Goal: Task Accomplishment & Management: Manage account settings

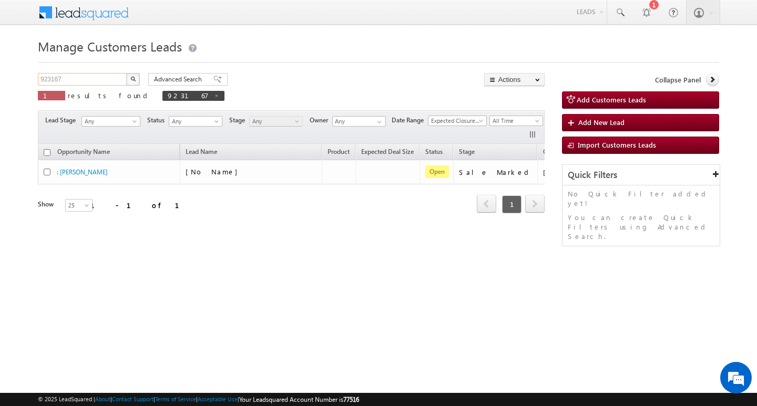
scroll to position [0, 43]
click at [67, 75] on input "923167" at bounding box center [83, 79] width 90 height 13
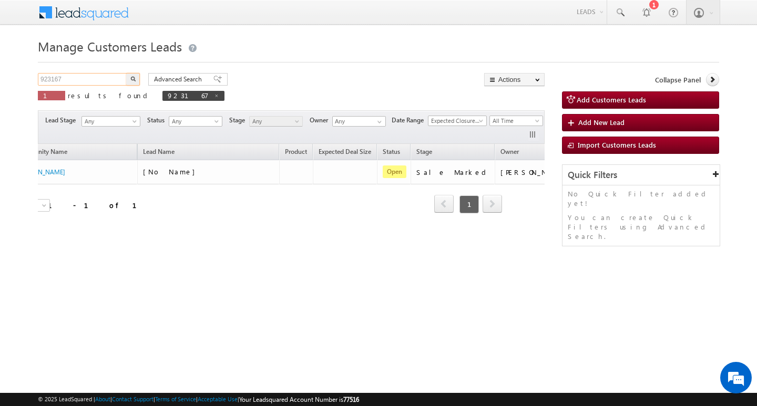
click at [67, 75] on input "923167" at bounding box center [83, 79] width 90 height 13
type input "Search Customers Leads"
click at [90, 80] on input "text" at bounding box center [83, 79] width 90 height 13
paste input "792185"
type input "792185"
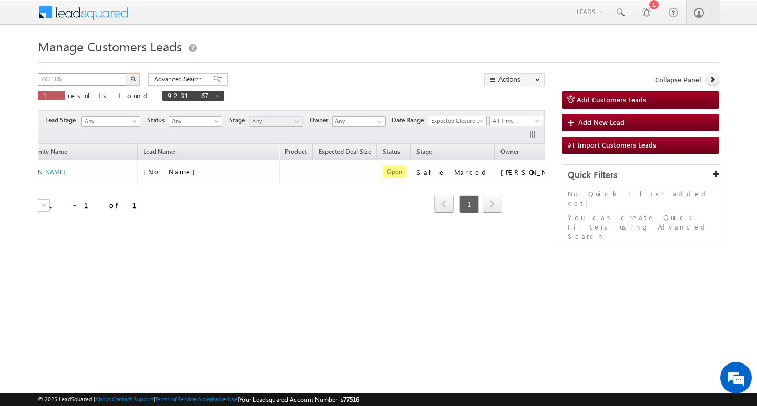
click at [126, 73] on button "button" at bounding box center [133, 79] width 14 height 13
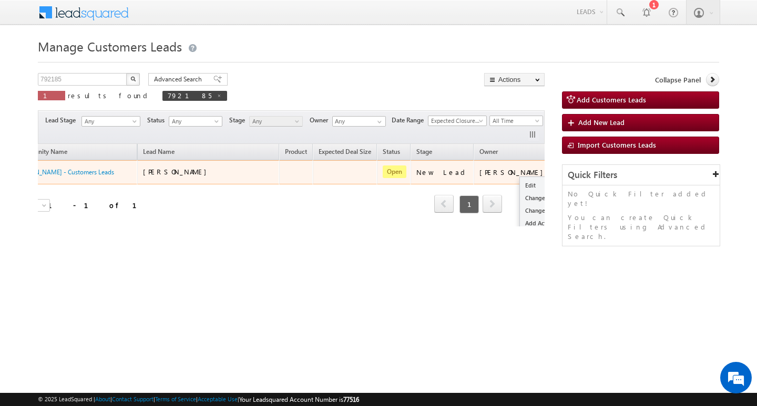
click at [562, 171] on button "button" at bounding box center [567, 172] width 11 height 11
drag, startPoint x: 501, startPoint y: 181, endPoint x: 493, endPoint y: 183, distance: 8.7
click at [520, 181] on link "Edit" at bounding box center [546, 185] width 53 height 13
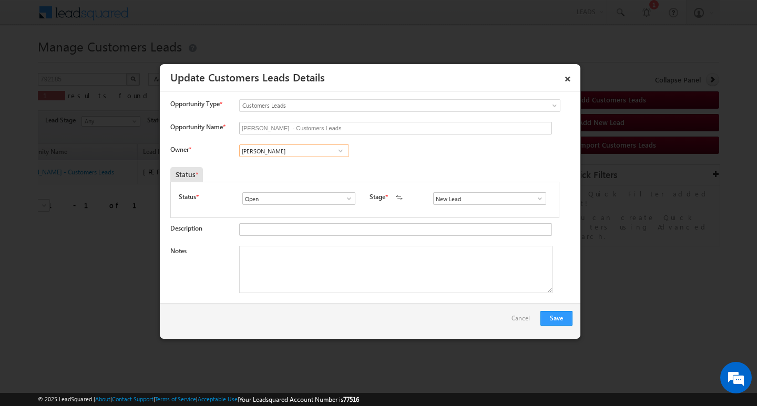
click at [313, 154] on input "[PERSON_NAME]" at bounding box center [294, 151] width 110 height 13
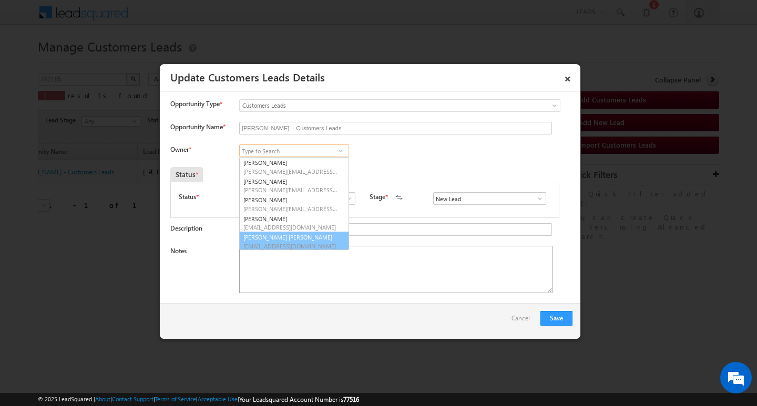
scroll to position [3, 0]
click at [429, 274] on textarea "Notes" at bounding box center [395, 269] width 313 height 47
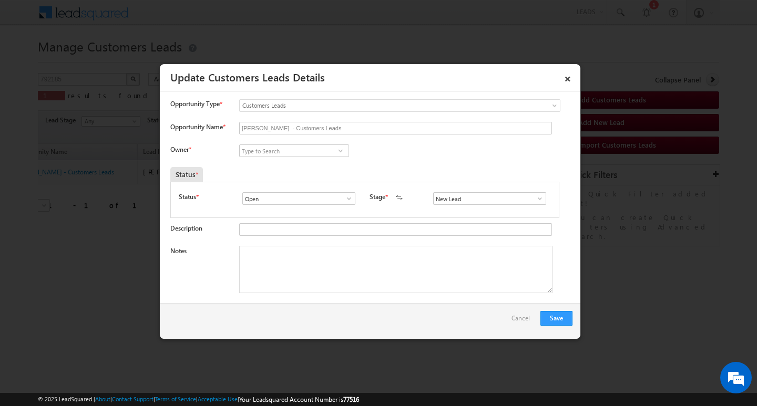
click at [535, 199] on span at bounding box center [540, 199] width 11 height 8
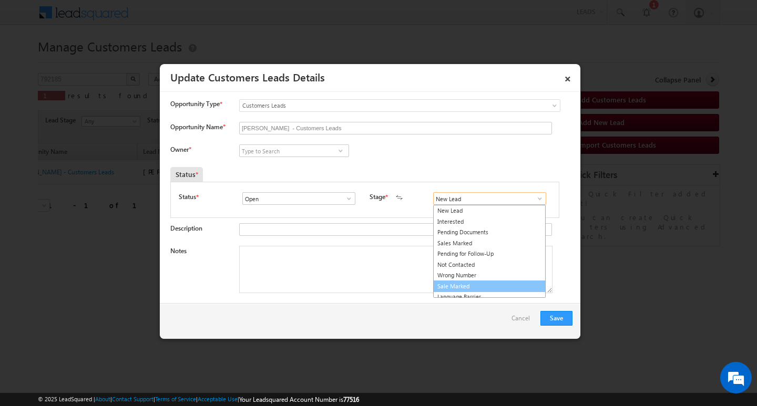
drag, startPoint x: 483, startPoint y: 286, endPoint x: 309, endPoint y: 251, distance: 177.6
click at [483, 286] on link "Sale Marked" at bounding box center [489, 287] width 113 height 12
type input "Sale Marked"
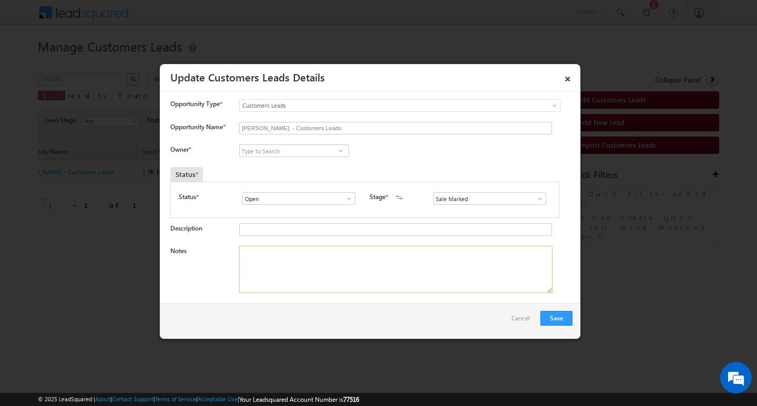
click at [309, 251] on textarea "Notes" at bounding box center [395, 269] width 313 height 47
click at [362, 258] on textarea "Notes" at bounding box center [395, 269] width 313 height 47
paste textarea "4 lakh Customer required top-up loan address Indore 2./[GEOGRAPHIC_DATA] s"
type textarea "4 lakh Customer required top-up loan address Indore 2./[GEOGRAPHIC_DATA] s"
click at [298, 155] on input at bounding box center [294, 151] width 110 height 13
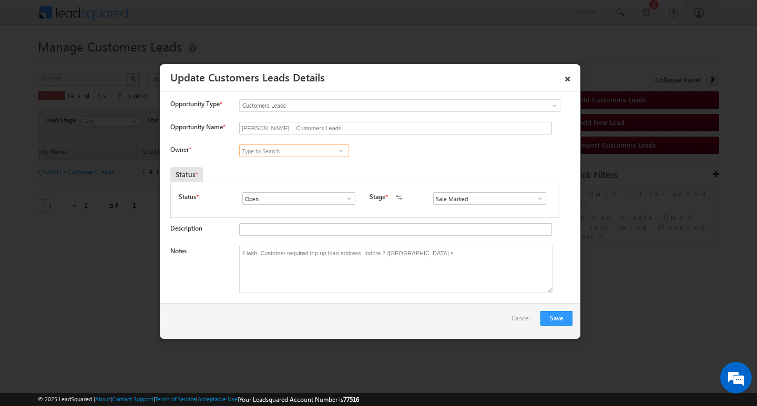
paste input "[PERSON_NAME]"
click at [295, 168] on span "[EMAIL_ADDRESS][DOMAIN_NAME]" at bounding box center [290, 172] width 95 height 8
type input "[PERSON_NAME]"
click at [554, 319] on button "Save" at bounding box center [557, 318] width 32 height 15
